Goal: Task Accomplishment & Management: Manage account settings

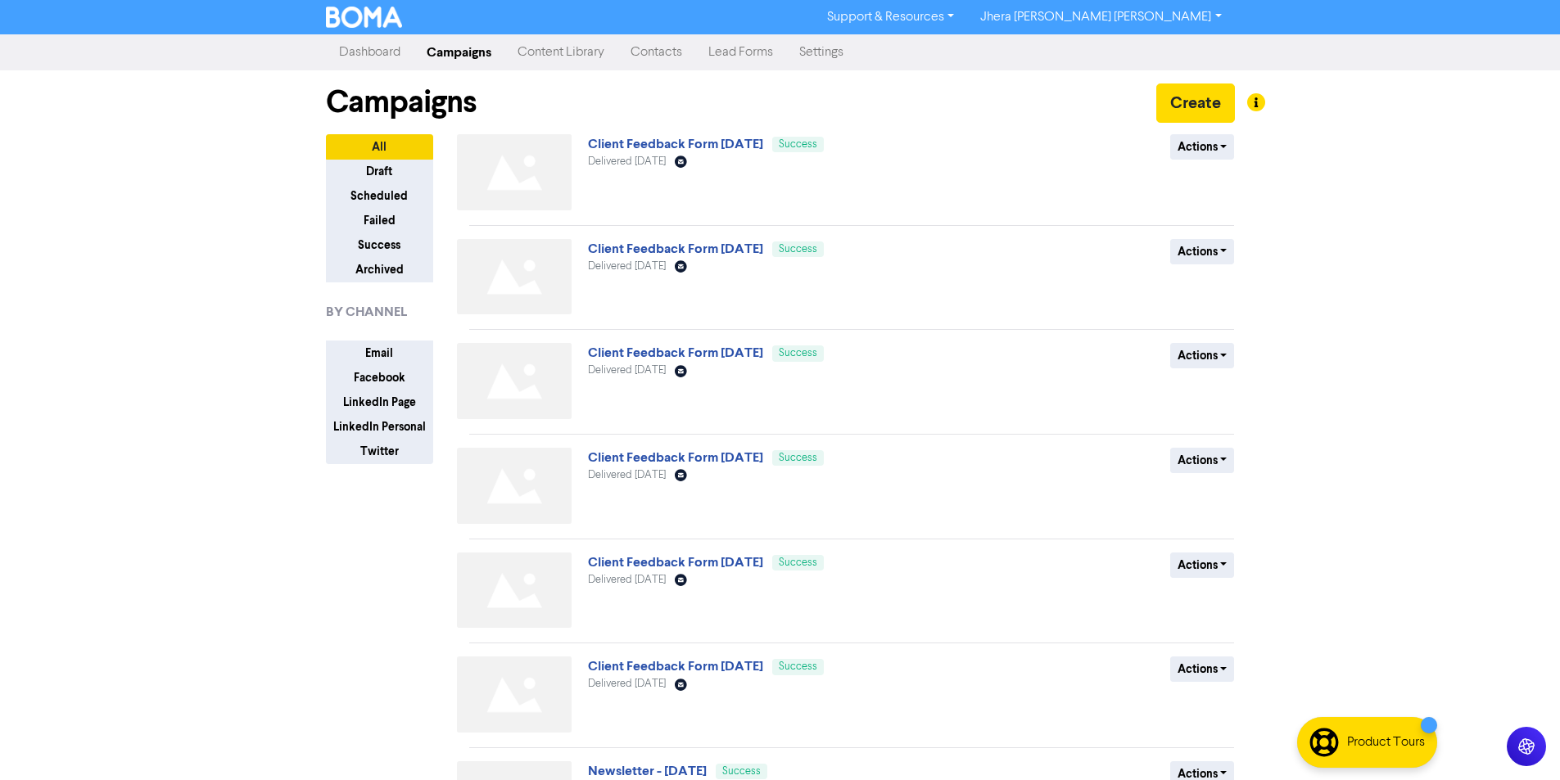
click at [1182, 133] on div "Campaigns Create" at bounding box center [780, 102] width 909 height 64
click at [1181, 146] on button "Actions" at bounding box center [1202, 146] width 65 height 25
click at [1211, 181] on button "Duplicate" at bounding box center [1235, 182] width 129 height 26
click at [1207, 150] on button "Actions" at bounding box center [1202, 146] width 65 height 25
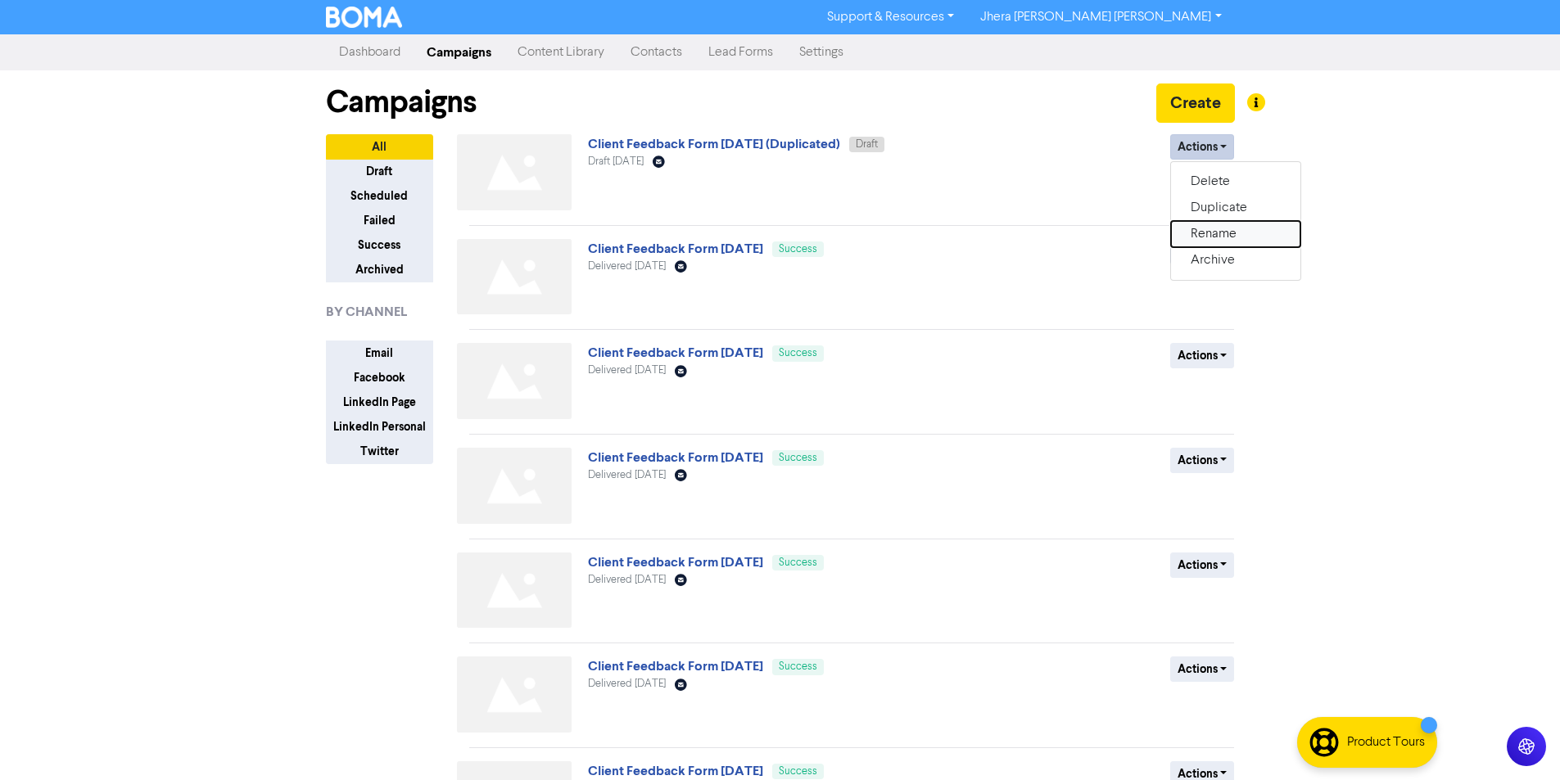
click at [1193, 233] on button "Rename" at bounding box center [1235, 234] width 129 height 26
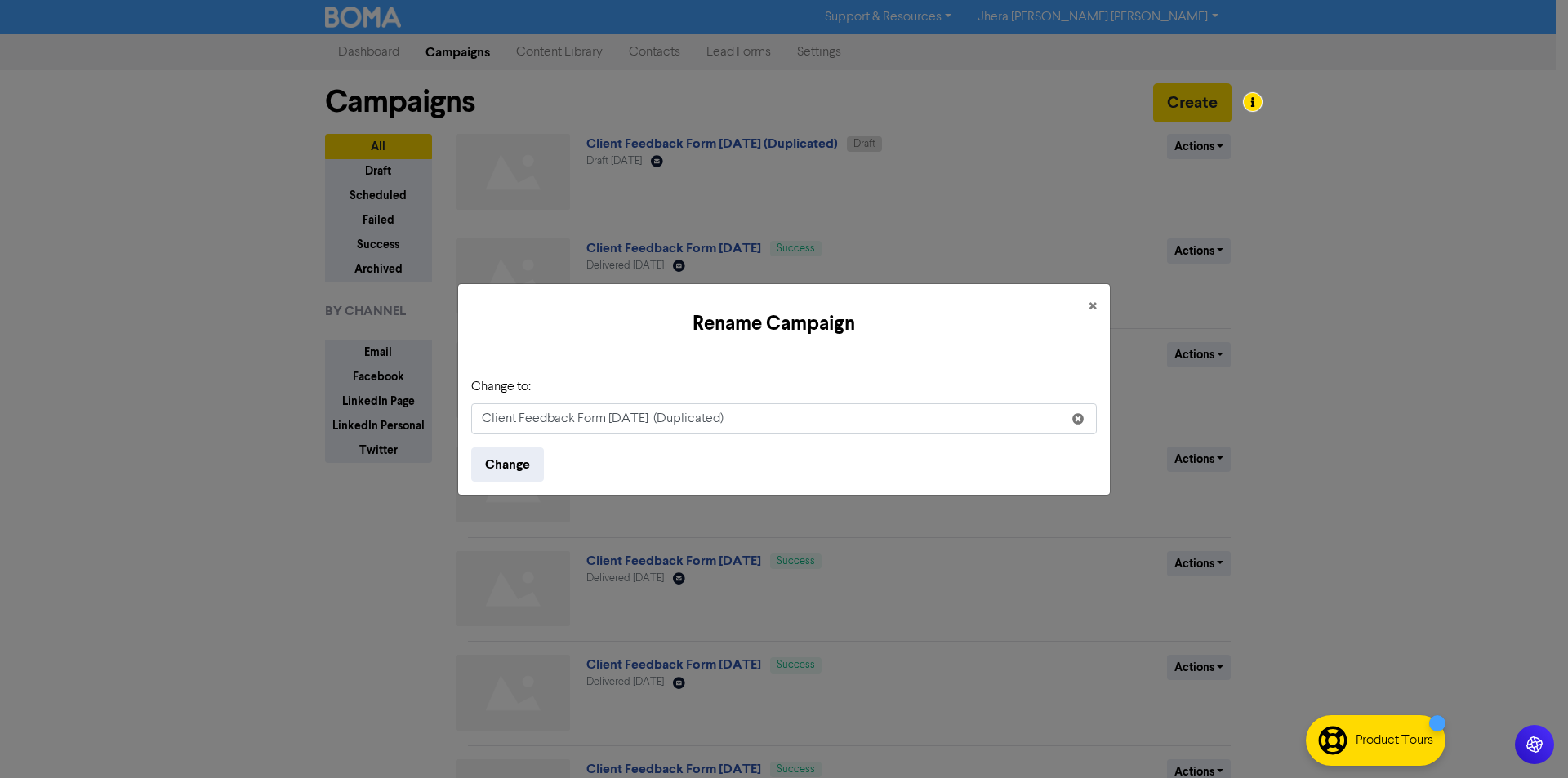
drag, startPoint x: 755, startPoint y: 416, endPoint x: 675, endPoint y: 426, distance: 80.6
click at [675, 426] on input "Client Feedback Form [DATE] (Duplicated)" at bounding box center [783, 418] width 625 height 31
click at [618, 419] on input "Client Feedback Form [DATE]" at bounding box center [783, 418] width 625 height 31
type input "Client Feedback Form [DATE]"
click at [507, 466] on button "Change" at bounding box center [507, 465] width 73 height 34
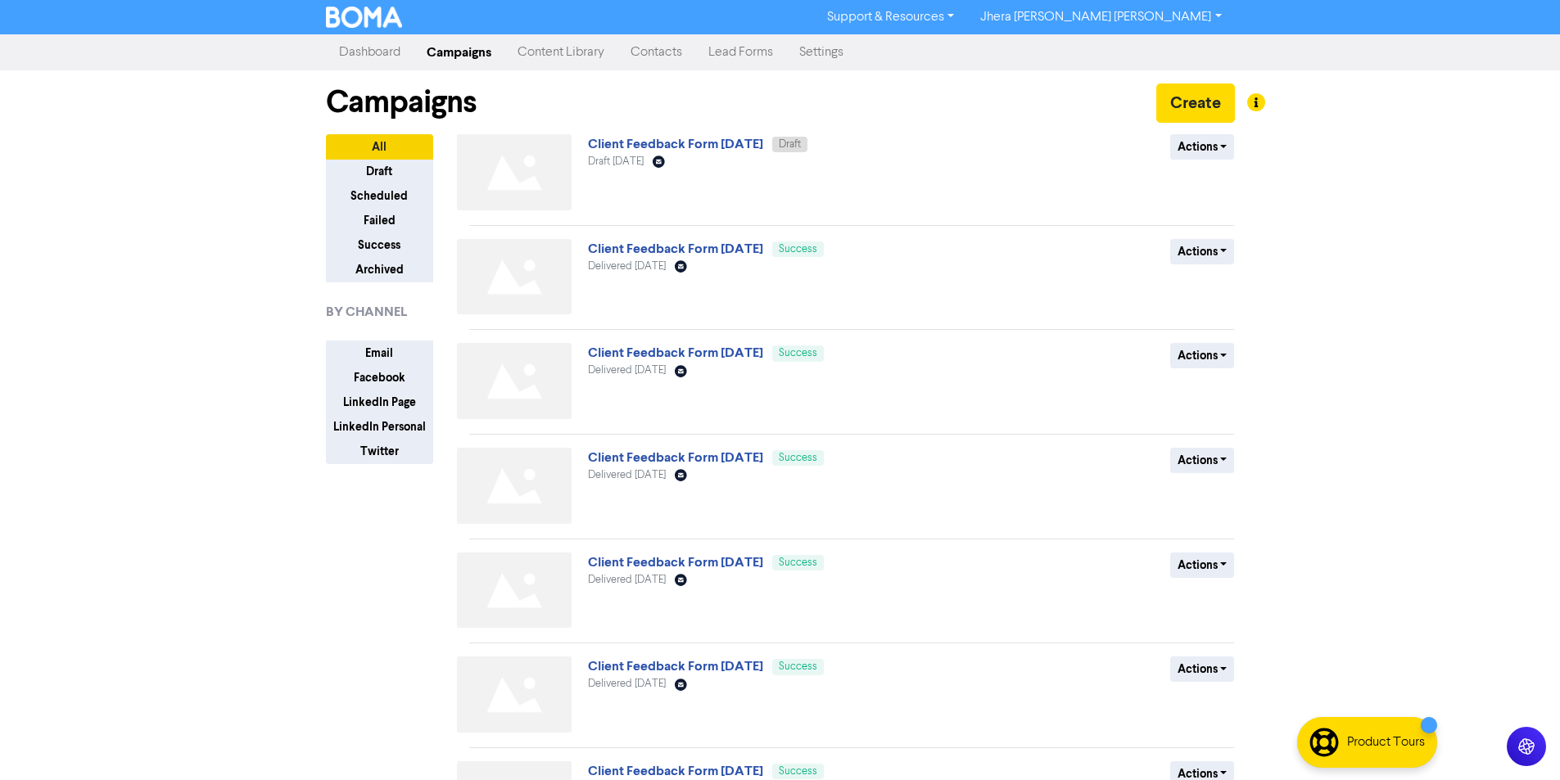
click at [684, 155] on div "Client Feedback Form [DATE] Draft Draft [DATE] Email Created with Sketch." at bounding box center [785, 175] width 395 height 83
click at [692, 147] on link "Client Feedback Form [DATE]" at bounding box center [675, 144] width 175 height 16
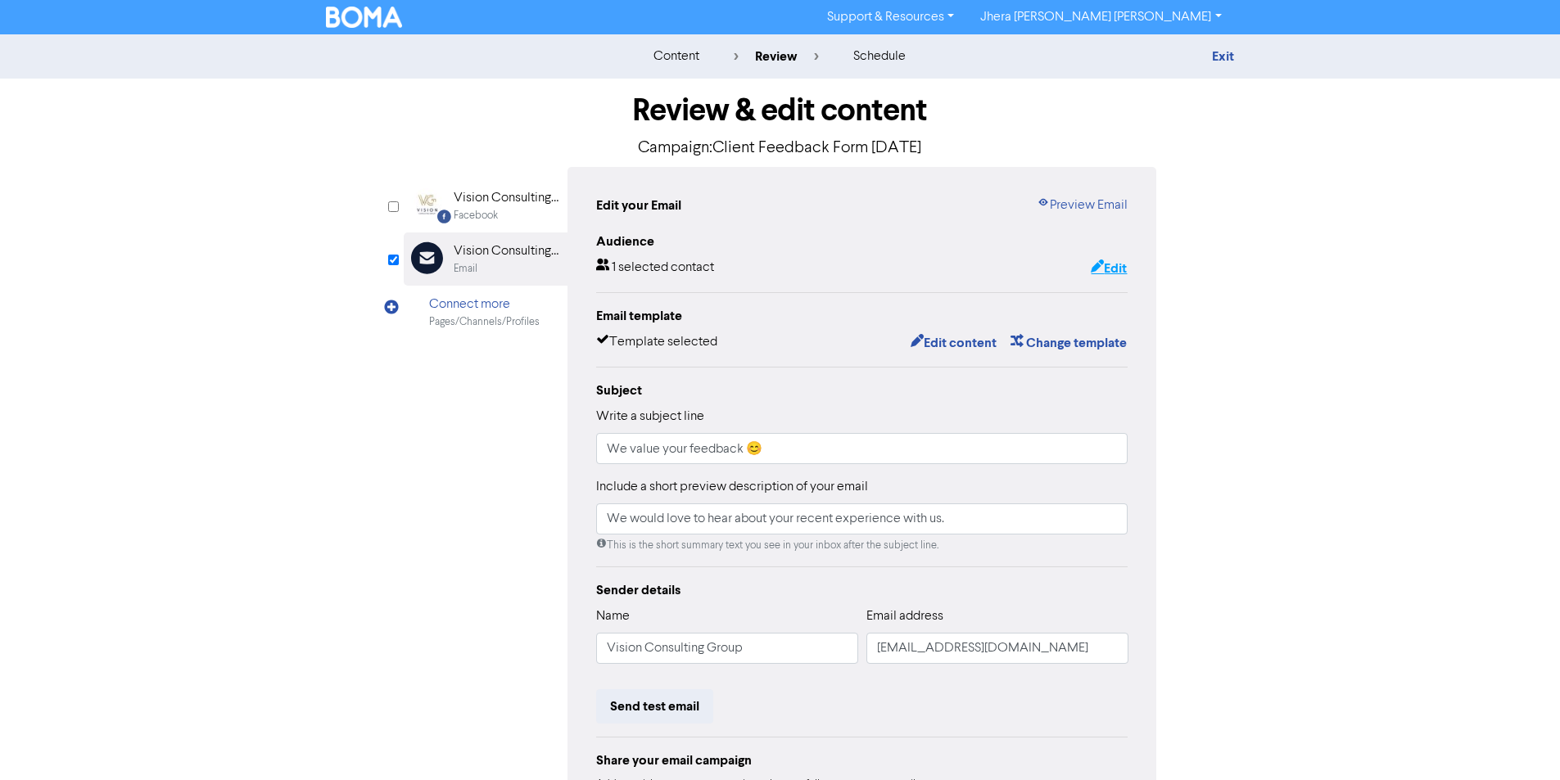
click at [1112, 259] on button "Edit" at bounding box center [1109, 268] width 38 height 21
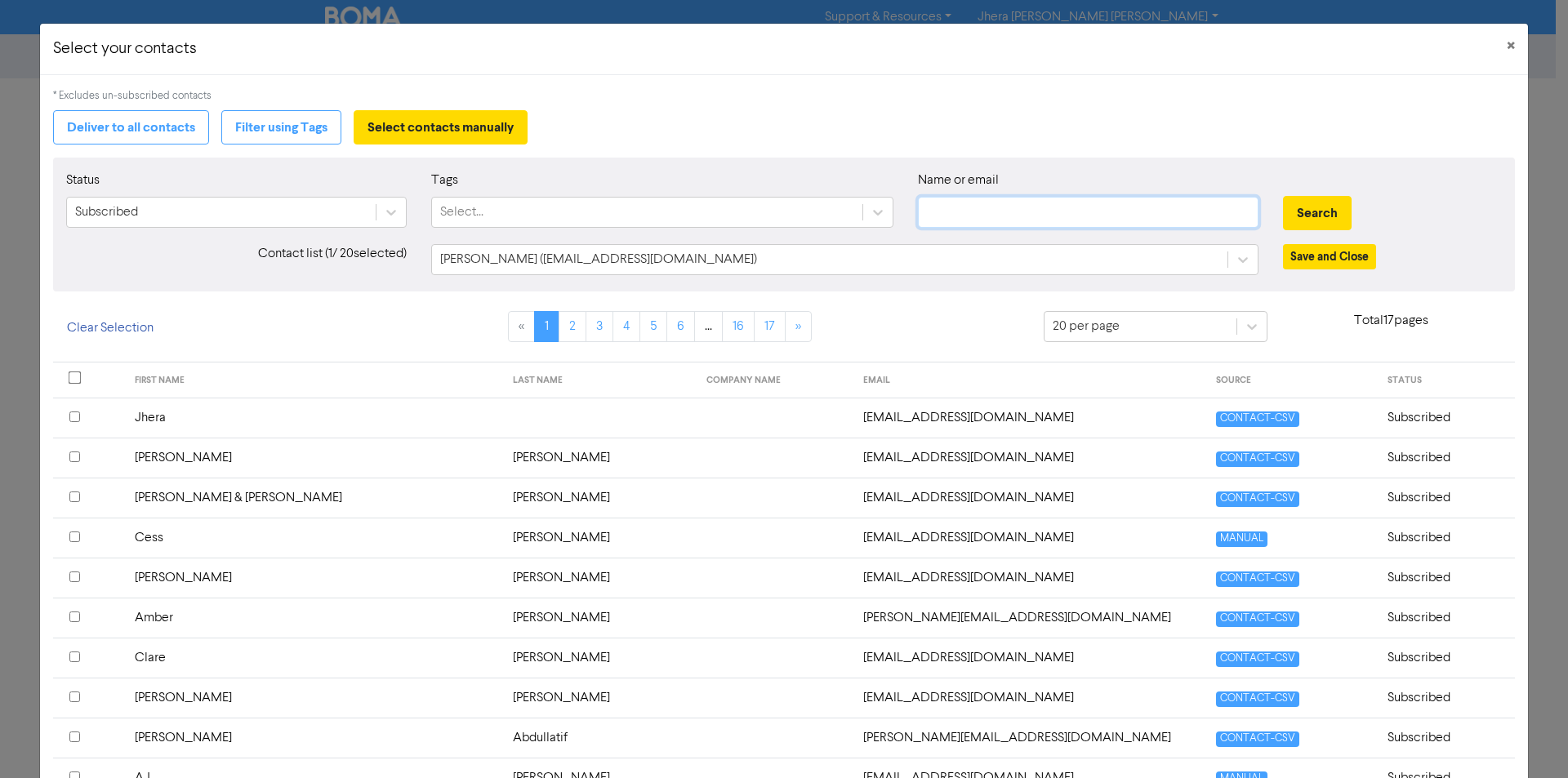
click at [984, 213] on input "text" at bounding box center [1087, 211] width 340 height 31
click at [1283, 195] on button "Search" at bounding box center [1317, 212] width 69 height 34
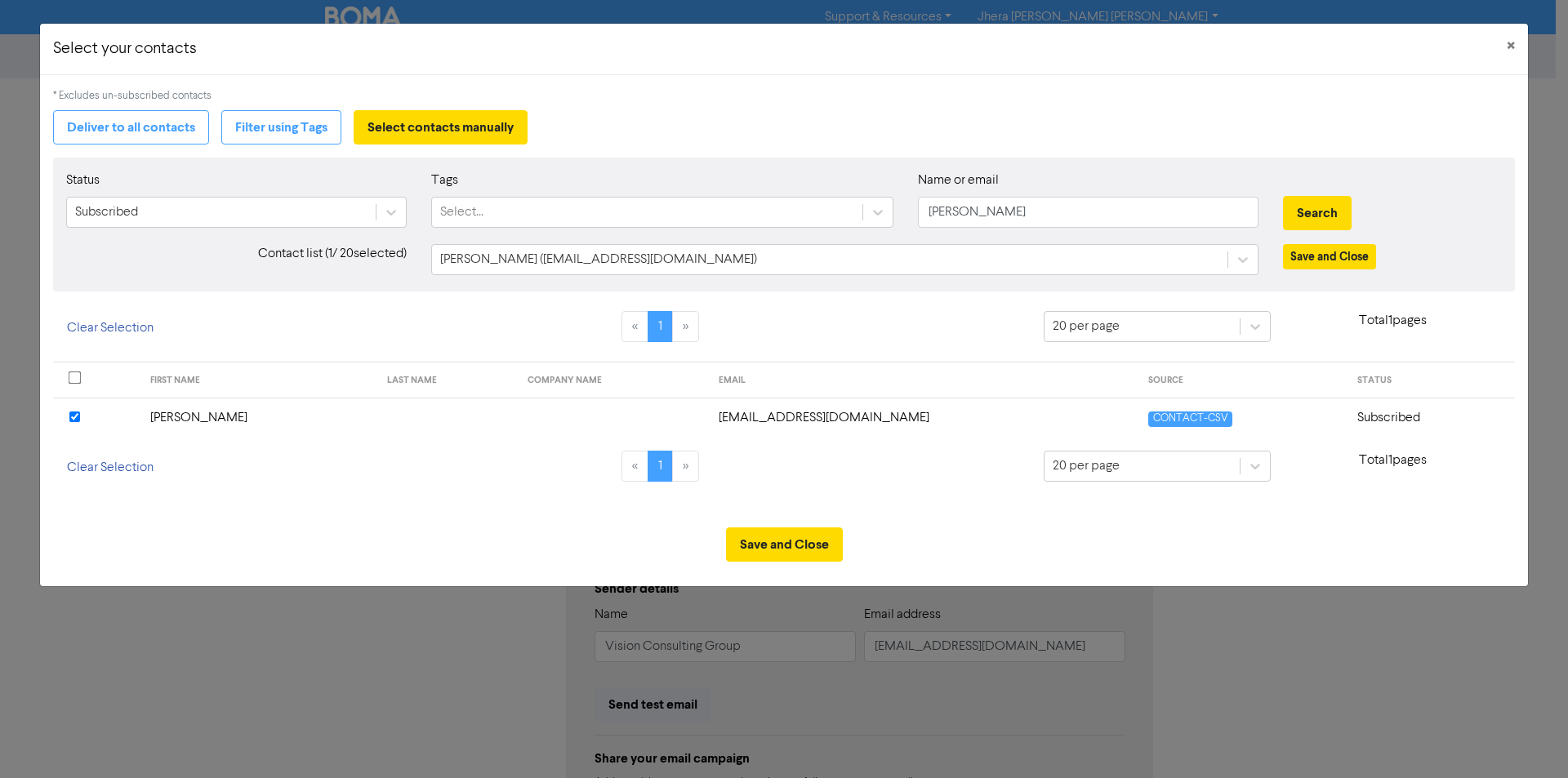
click at [902, 419] on td "[EMAIL_ADDRESS][DOMAIN_NAME]" at bounding box center [924, 418] width 430 height 40
click at [980, 227] on input "[PERSON_NAME]" at bounding box center [1087, 211] width 340 height 31
type input "[PERSON_NAME]"
click at [1283, 195] on button "Search" at bounding box center [1317, 212] width 69 height 34
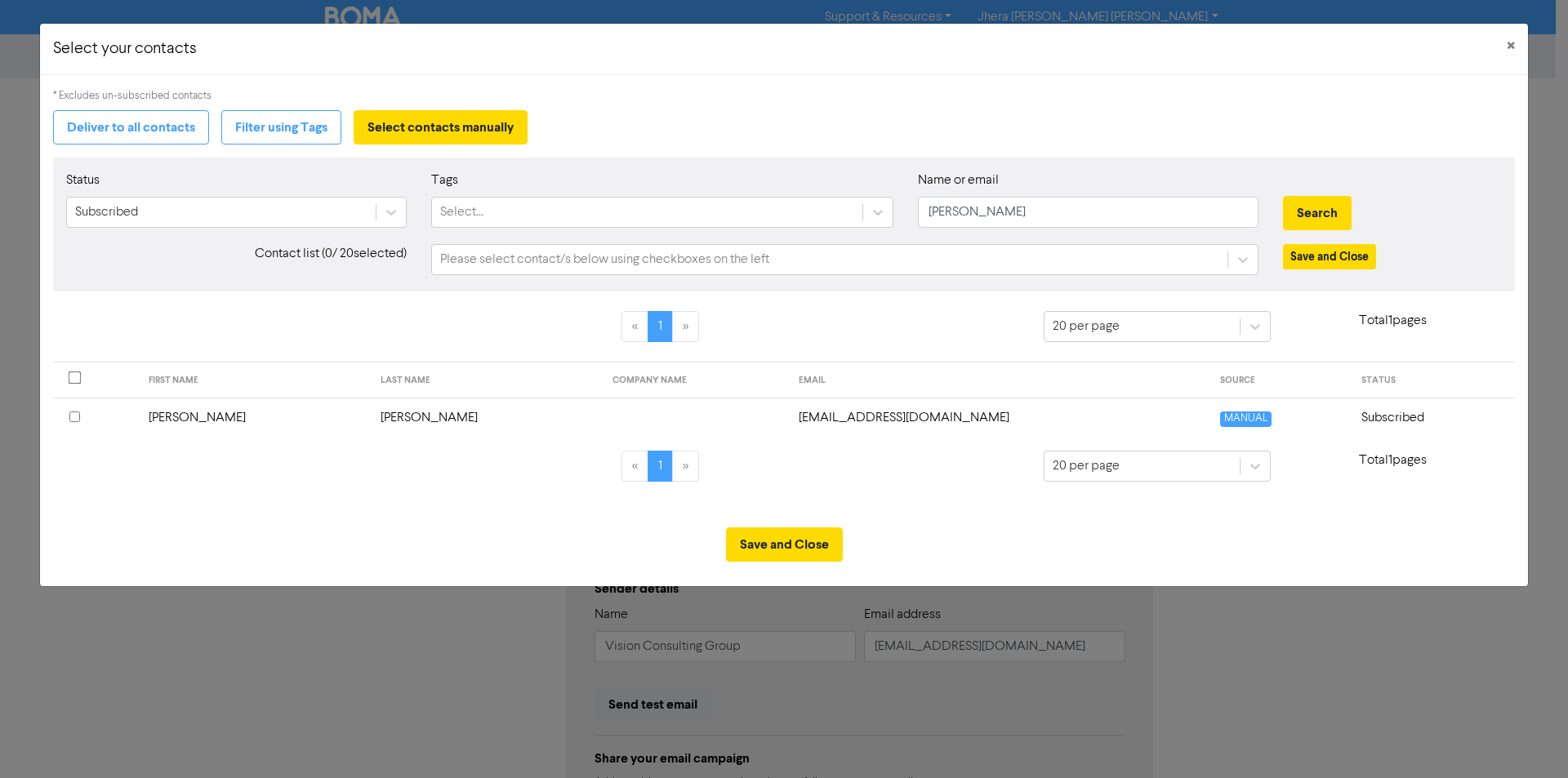
click at [851, 413] on td "[EMAIL_ADDRESS][DOMAIN_NAME]" at bounding box center [999, 418] width 421 height 40
click at [808, 553] on button "Save and Close" at bounding box center [784, 545] width 117 height 34
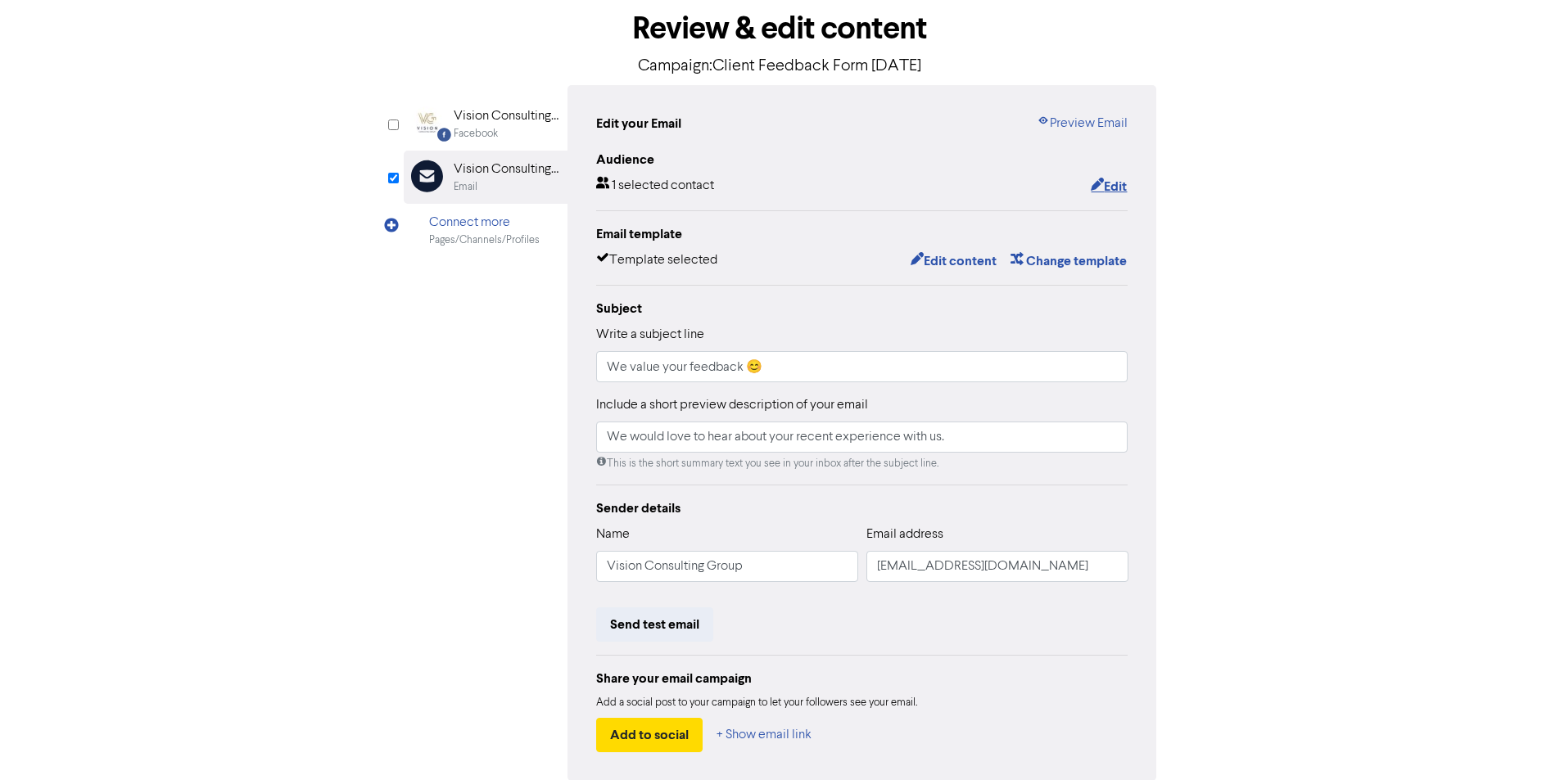
scroll to position [158, 0]
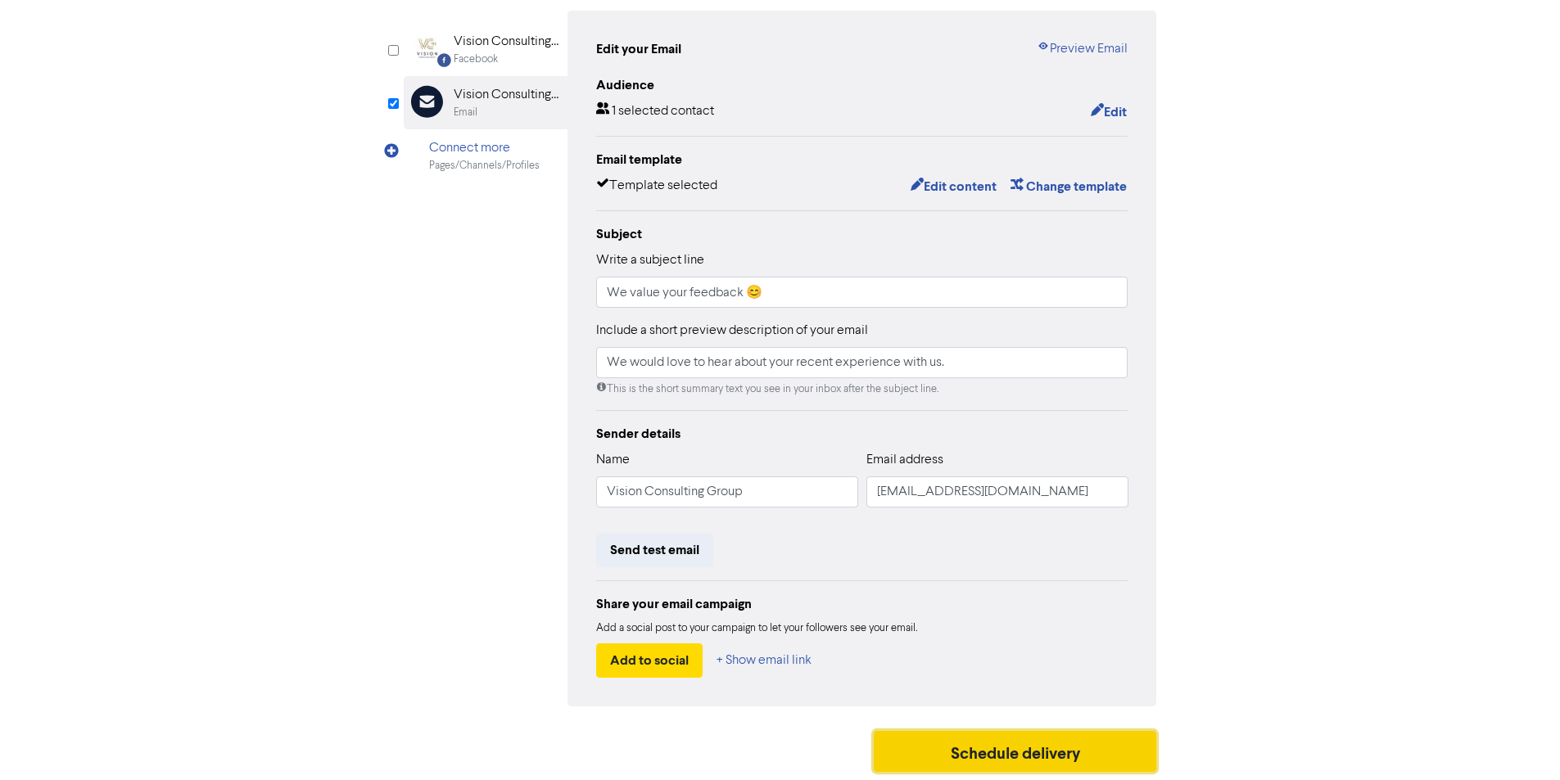
click at [958, 750] on button "Schedule delivery" at bounding box center [1014, 751] width 283 height 41
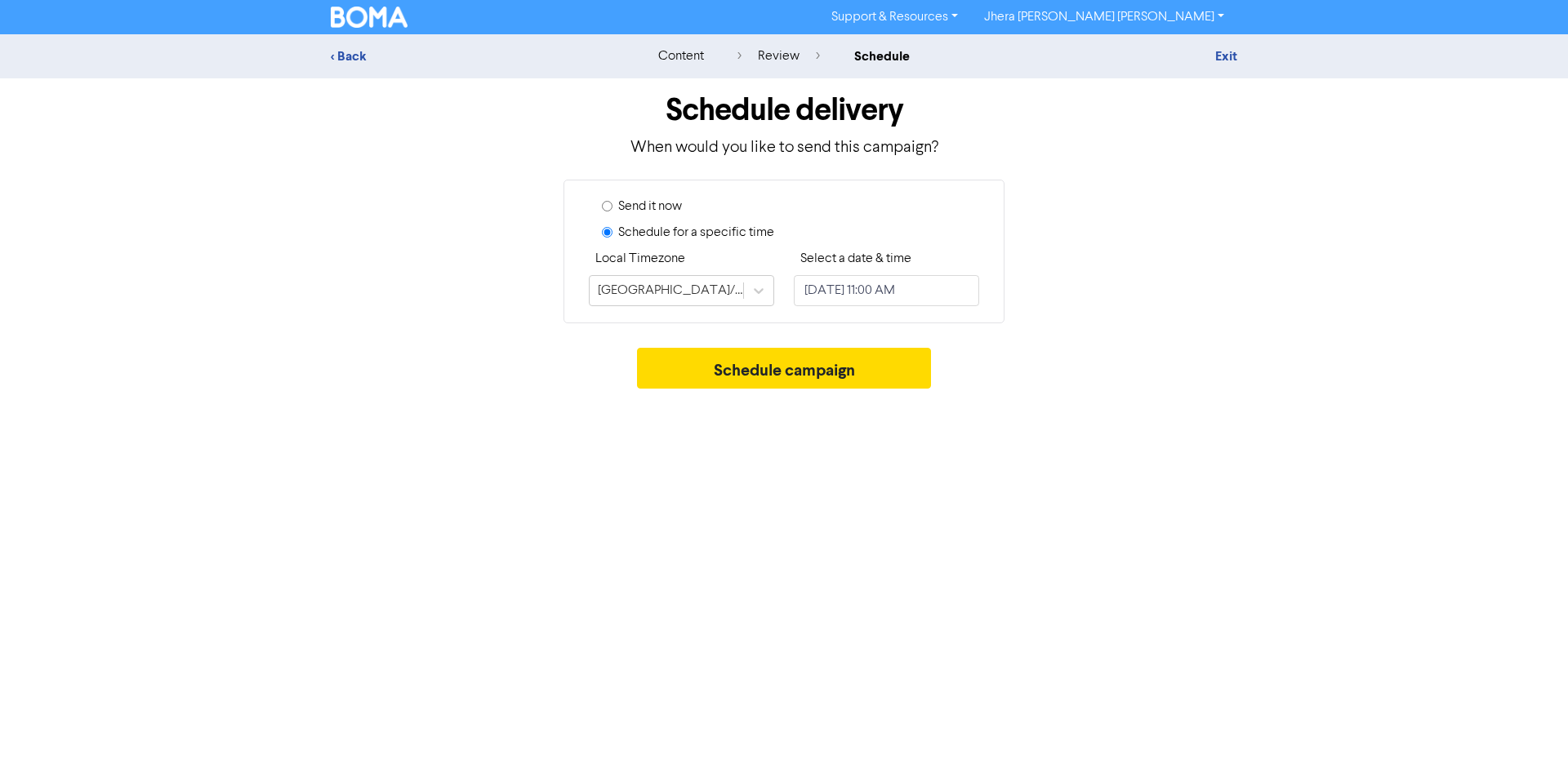
click at [607, 202] on input "Send it now" at bounding box center [606, 205] width 11 height 11
radio input "true"
radio input "false"
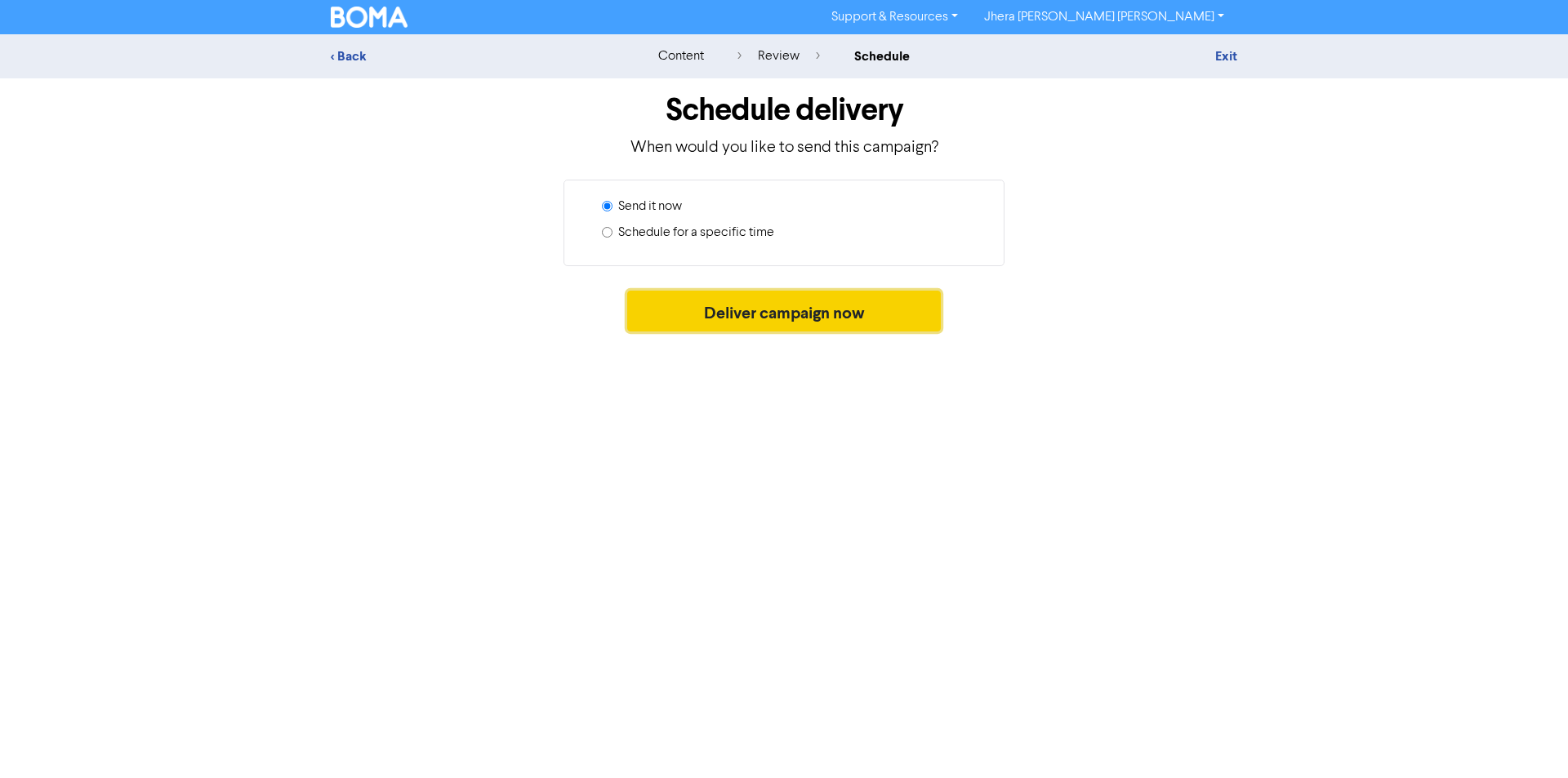
click at [673, 308] on button "Deliver campaign now" at bounding box center [784, 310] width 314 height 41
